Goal: Task Accomplishment & Management: Manage account settings

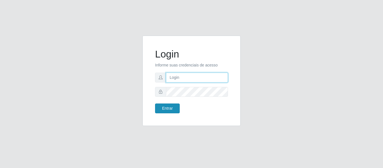
type input "[EMAIL_ADDRESS][PERSON_NAME][DOMAIN_NAME]"
click at [173, 108] on button "Entrar" at bounding box center [167, 108] width 25 height 10
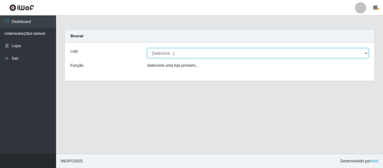
click at [167, 53] on select "[Selecione...] Super Show - [PERSON_NAME]" at bounding box center [258, 53] width 222 height 10
select select "120"
click at [147, 48] on select "[Selecione...] Super Show - [PERSON_NAME]" at bounding box center [258, 53] width 222 height 10
click at [174, 52] on select "[Selecione...] Super Show - [PERSON_NAME]" at bounding box center [258, 53] width 222 height 10
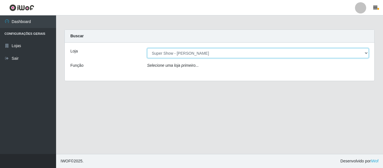
click at [351, 49] on select "[Selecione...] Super Show - [PERSON_NAME]" at bounding box center [258, 53] width 222 height 10
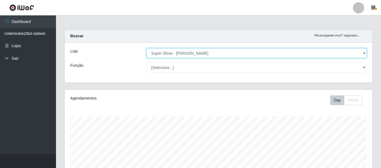
scroll to position [104, 0]
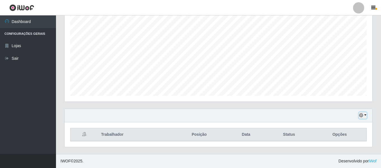
click at [360, 115] on icon "button" at bounding box center [361, 115] width 4 height 4
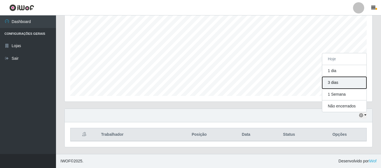
click at [341, 80] on button "3 dias" at bounding box center [344, 83] width 44 height 12
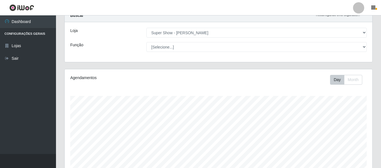
scroll to position [0, 0]
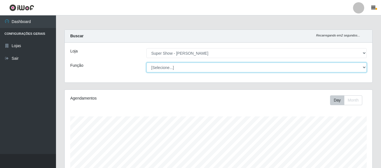
click at [171, 67] on select "[Selecione...] ASG Auxiliar de Estacionamento Balconista Embalador Embalador + …" at bounding box center [256, 67] width 220 height 10
select select "16"
click at [146, 62] on select "[Selecione...] ASG Auxiliar de Estacionamento Balconista Embalador Embalador + …" at bounding box center [256, 67] width 220 height 10
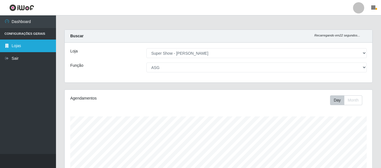
click at [17, 49] on link "Lojas" at bounding box center [28, 45] width 56 height 13
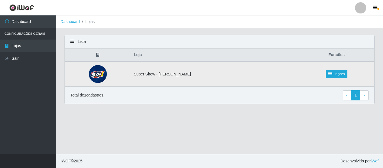
click at [96, 72] on img at bounding box center [98, 74] width 18 height 18
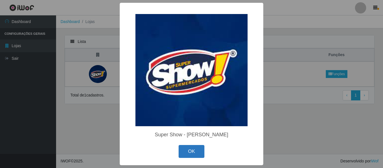
click at [181, 147] on button "OK" at bounding box center [191, 151] width 26 height 13
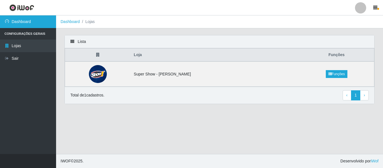
click at [22, 20] on link "Dashboard" at bounding box center [28, 21] width 56 height 13
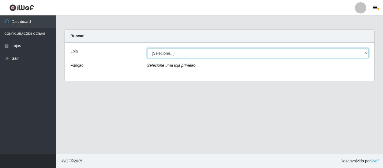
click at [170, 52] on select "[Selecione...] Super Show - [PERSON_NAME]" at bounding box center [258, 53] width 222 height 10
select select "120"
click at [147, 48] on select "[Selecione...] Super Show - [PERSON_NAME]" at bounding box center [258, 53] width 222 height 10
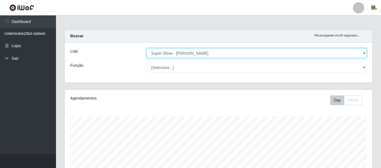
scroll to position [116, 308]
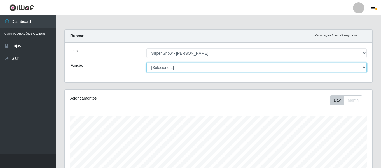
click at [169, 67] on select "[Selecione...] ASG Auxiliar de Estacionamento Balconista Embalador Embalador + …" at bounding box center [256, 67] width 220 height 10
click at [146, 62] on select "[Selecione...] ASG Auxiliar de Estacionamento Balconista Embalador Embalador + …" at bounding box center [256, 67] width 220 height 10
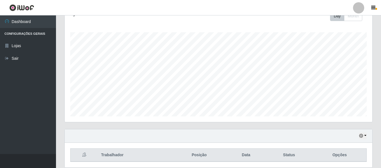
scroll to position [0, 0]
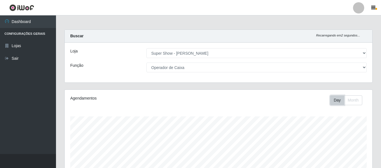
click at [337, 99] on button "Day" at bounding box center [337, 100] width 14 height 10
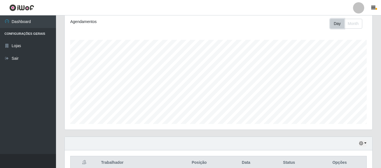
scroll to position [48, 0]
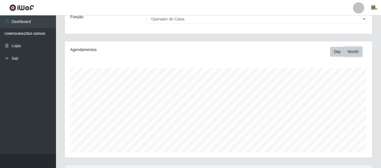
click at [355, 52] on button "Month" at bounding box center [353, 52] width 18 height 10
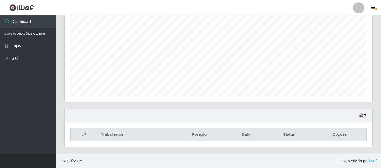
scroll to position [0, 0]
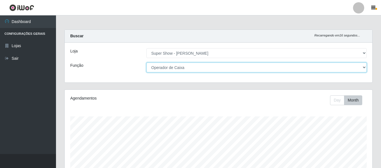
click at [185, 68] on select "[Selecione...] ASG Auxiliar de Estacionamento Balconista Embalador Embalador + …" at bounding box center [256, 67] width 220 height 10
select select "16"
click at [146, 62] on select "[Selecione...] ASG Auxiliar de Estacionamento Balconista Embalador Embalador + …" at bounding box center [256, 67] width 220 height 10
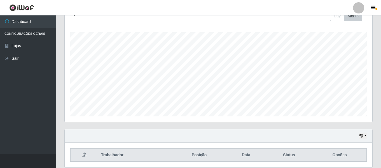
scroll to position [104, 0]
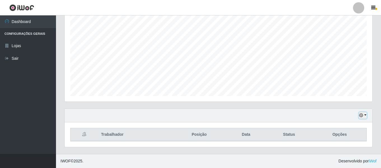
click at [363, 115] on icon "button" at bounding box center [361, 115] width 4 height 4
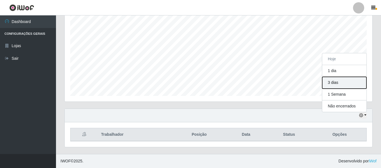
click at [341, 81] on button "3 dias" at bounding box center [344, 83] width 44 height 12
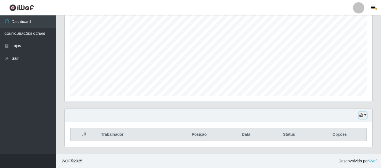
click at [364, 114] on button "button" at bounding box center [363, 115] width 8 height 6
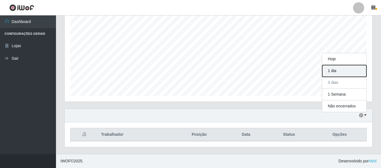
click at [339, 69] on button "1 dia" at bounding box center [344, 71] width 44 height 12
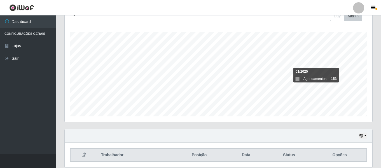
scroll to position [104, 0]
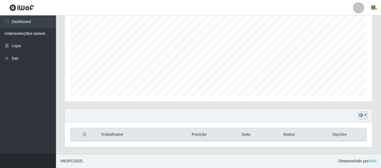
click at [360, 116] on icon "button" at bounding box center [361, 115] width 4 height 4
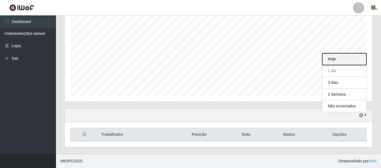
click at [332, 61] on button "Hoje" at bounding box center [344, 59] width 44 height 12
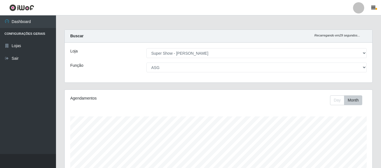
scroll to position [104, 0]
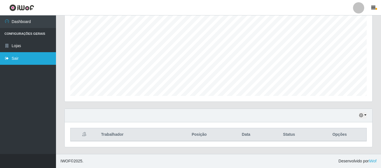
click at [14, 60] on link "Sair" at bounding box center [28, 58] width 56 height 13
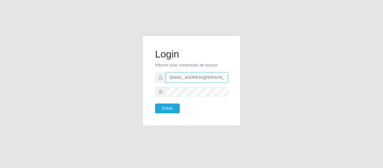
click at [177, 81] on input "[EMAIL_ADDRESS][PERSON_NAME][DOMAIN_NAME]" at bounding box center [197, 78] width 62 height 10
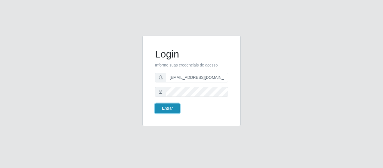
click at [171, 105] on button "Entrar" at bounding box center [167, 108] width 25 height 10
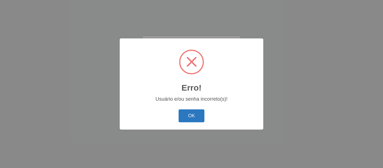
click at [186, 113] on button "OK" at bounding box center [191, 115] width 26 height 13
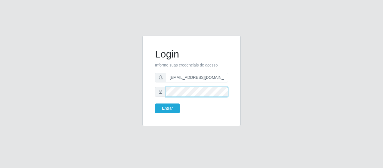
click at [157, 86] on form "Login Informe suas credenciais de acesso [EMAIL_ADDRESS][DOMAIN_NAME] Entrar" at bounding box center [191, 80] width 73 height 65
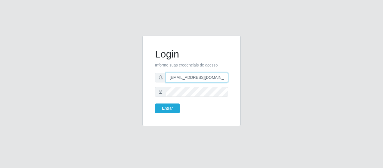
drag, startPoint x: 215, startPoint y: 79, endPoint x: 153, endPoint y: 71, distance: 61.8
click at [153, 71] on div "Login Informe suas credenciais de acesso [EMAIL_ADDRESS][DOMAIN_NAME] Entrar" at bounding box center [191, 81] width 84 height 76
type input "[EMAIL_ADDRESS][PERSON_NAME][DOMAIN_NAME]"
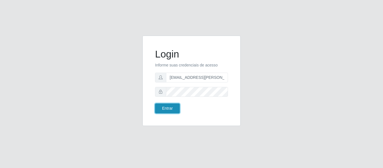
click at [167, 107] on button "Entrar" at bounding box center [167, 108] width 25 height 10
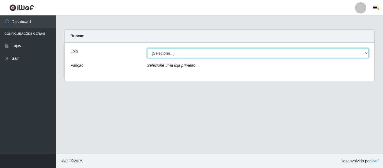
click at [161, 53] on select "[Selecione...] Super Show - [PERSON_NAME]" at bounding box center [258, 53] width 222 height 10
select select "120"
click at [147, 48] on select "[Selecione...] Super Show - [PERSON_NAME]" at bounding box center [258, 53] width 222 height 10
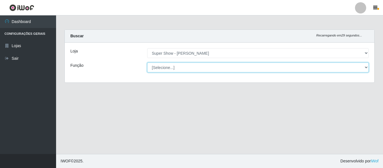
click at [161, 64] on select "[Selecione...] ASG Auxiliar de Estacionamento Balconista Embalador Embalador + …" at bounding box center [258, 67] width 222 height 10
select select "16"
click at [146, 62] on select "[Selecione...] ASG Auxiliar de Estacionamento Balconista Embalador Embalador + …" at bounding box center [256, 67] width 220 height 10
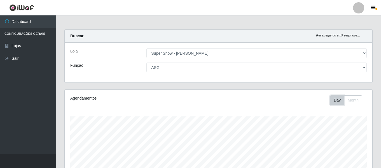
click at [336, 98] on button "Day" at bounding box center [337, 100] width 14 height 10
click at [334, 99] on button "Day" at bounding box center [337, 100] width 14 height 10
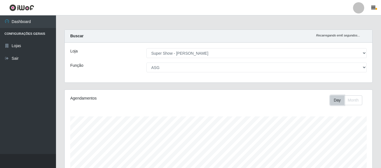
click at [334, 99] on button "Day" at bounding box center [337, 100] width 14 height 10
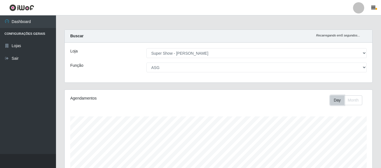
click at [334, 100] on button "Day" at bounding box center [337, 100] width 14 height 10
click at [332, 101] on button "Day" at bounding box center [337, 100] width 14 height 10
click at [334, 100] on button "Day" at bounding box center [337, 100] width 14 height 10
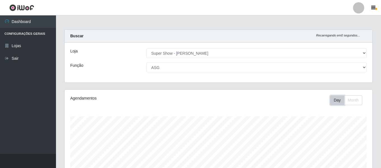
click at [336, 99] on button "Day" at bounding box center [337, 100] width 14 height 10
click at [335, 101] on button "Day" at bounding box center [337, 100] width 14 height 10
click at [335, 102] on button "Day" at bounding box center [337, 100] width 14 height 10
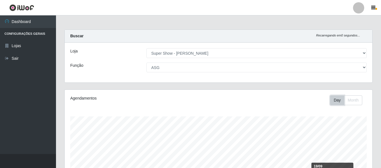
scroll to position [104, 0]
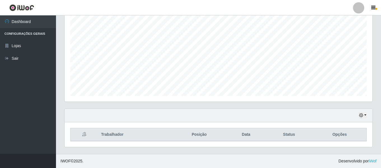
drag, startPoint x: 345, startPoint y: 135, endPoint x: 222, endPoint y: 122, distance: 123.4
click at [340, 133] on th "Opções" at bounding box center [340, 134] width 54 height 13
click at [84, 134] on icon at bounding box center [84, 134] width 4 height 4
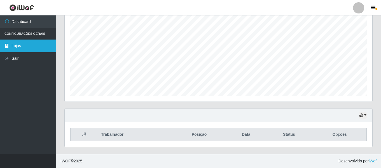
click at [13, 43] on link "Lojas" at bounding box center [28, 45] width 56 height 13
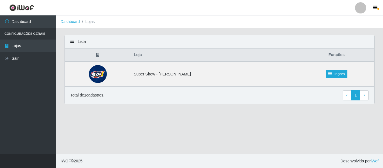
click at [99, 56] on icon at bounding box center [97, 55] width 3 height 4
click at [80, 43] on div "Lista" at bounding box center [219, 41] width 309 height 13
click at [73, 41] on icon at bounding box center [72, 41] width 4 height 4
click at [73, 22] on link "Dashboard" at bounding box center [69, 21] width 19 height 4
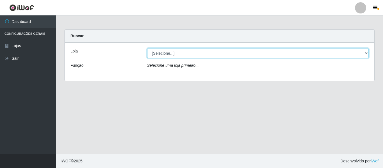
click at [160, 54] on select "[Selecione...] Super Show - [PERSON_NAME]" at bounding box center [258, 53] width 222 height 10
select select "120"
click at [147, 48] on select "[Selecione...] Super Show - [PERSON_NAME]" at bounding box center [258, 53] width 222 height 10
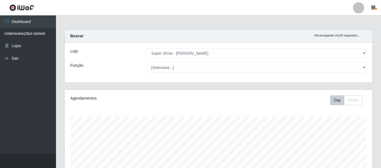
click at [160, 66] on select "[Selecione...] ASG Auxiliar de Estacionamento Balconista Embalador Embalador + …" at bounding box center [256, 67] width 220 height 10
select select "16"
click at [146, 62] on select "[Selecione...] ASG Auxiliar de Estacionamento Balconista Embalador Embalador + …" at bounding box center [256, 67] width 220 height 10
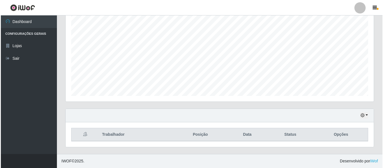
scroll to position [0, 0]
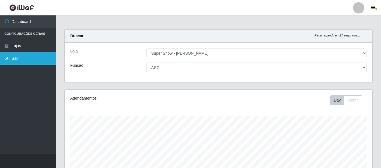
click at [25, 59] on link "Sair" at bounding box center [28, 58] width 56 height 13
